Goal: Browse casually

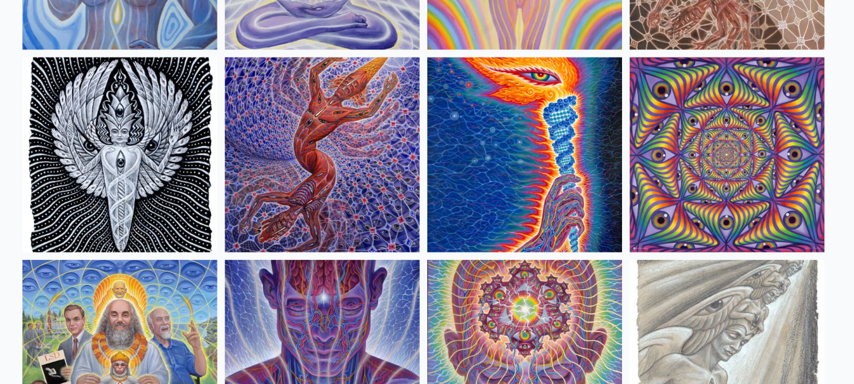
scroll to position [1283, 0]
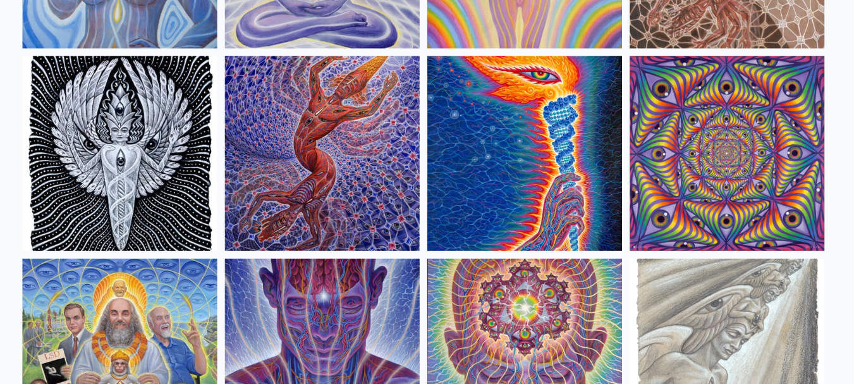
click at [100, 107] on img at bounding box center [126, 155] width 193 height 193
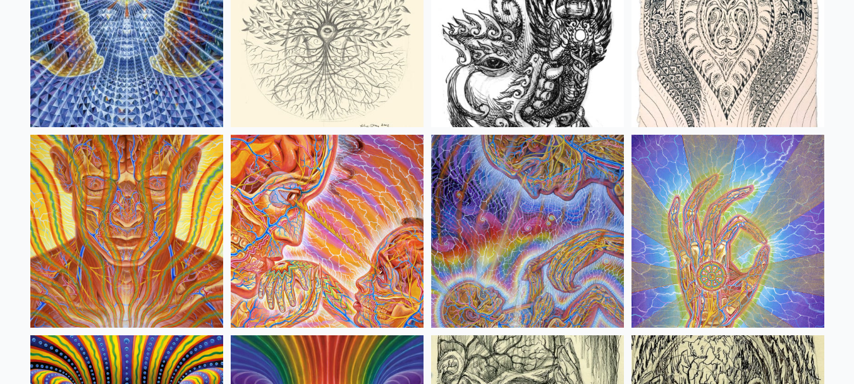
scroll to position [7411, 0]
